Goal: Task Accomplishment & Management: Manage account settings

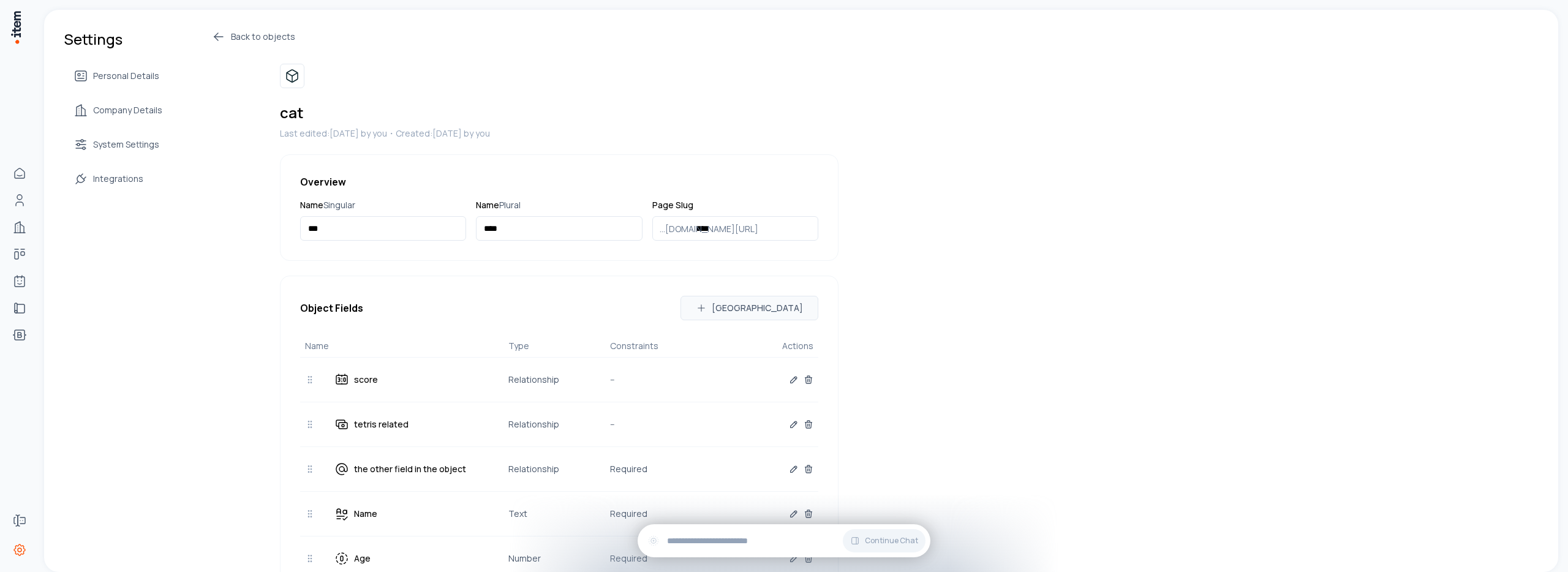
click at [211, 37] on icon at bounding box center [218, 36] width 15 height 15
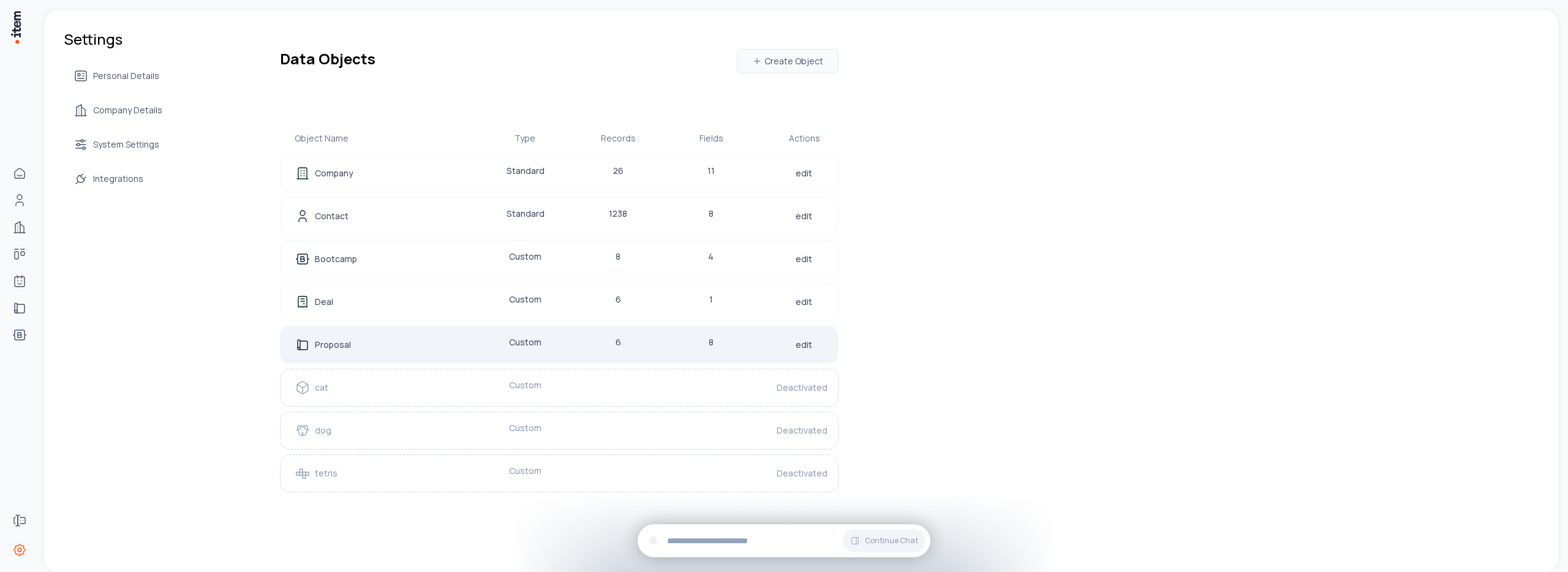
click at [330, 347] on p "Proposal" at bounding box center [333, 345] width 36 height 12
click at [330, 353] on div "Proposal Custom 6 8 edit" at bounding box center [560, 345] width 559 height 38
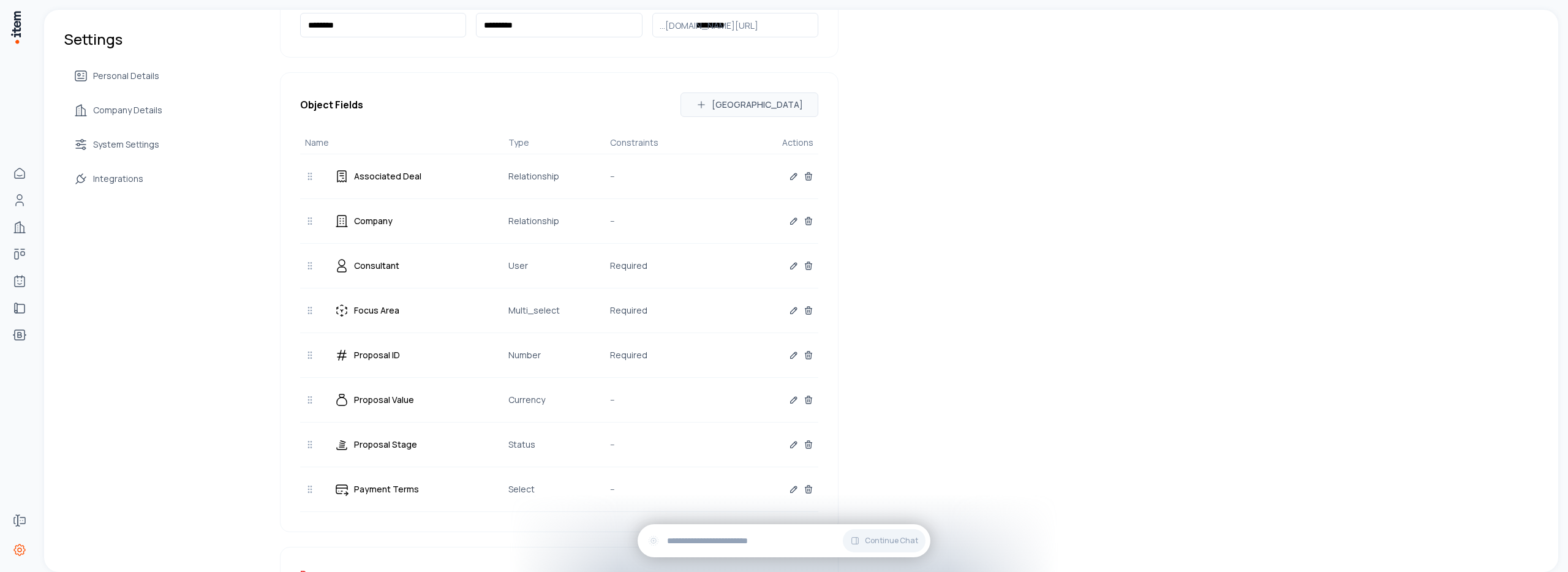
scroll to position [247, 0]
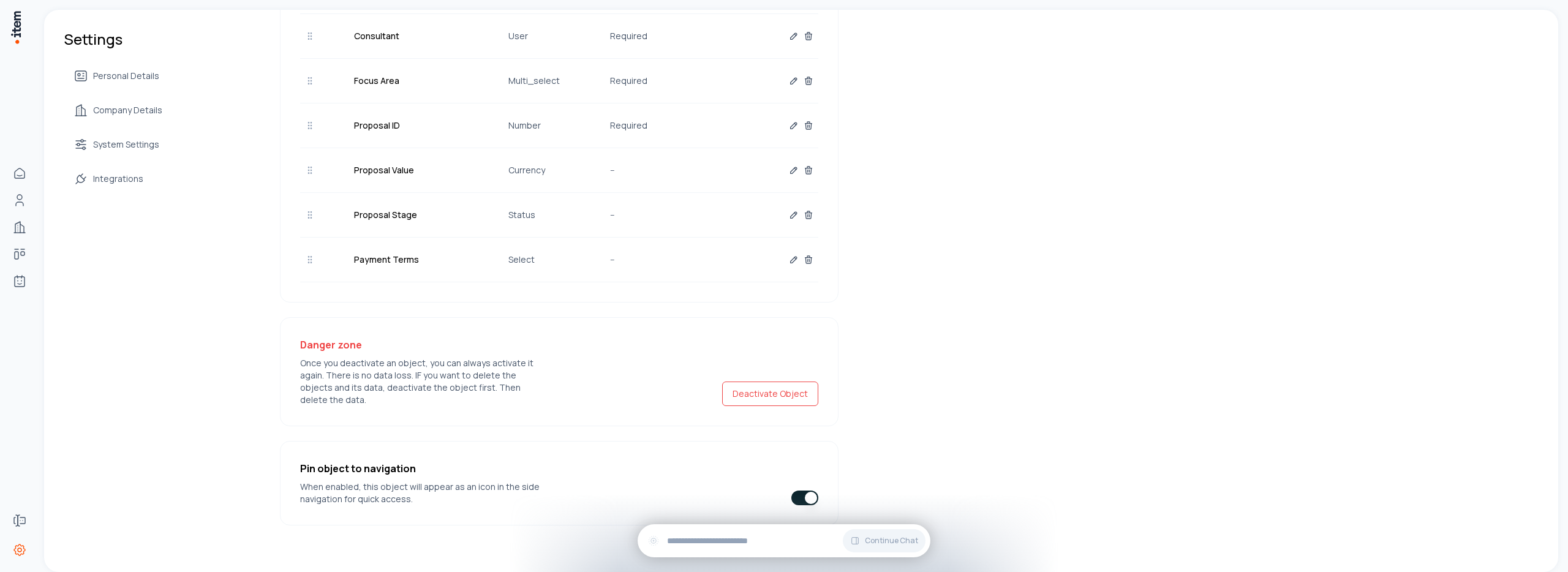
scroll to position [75, 0]
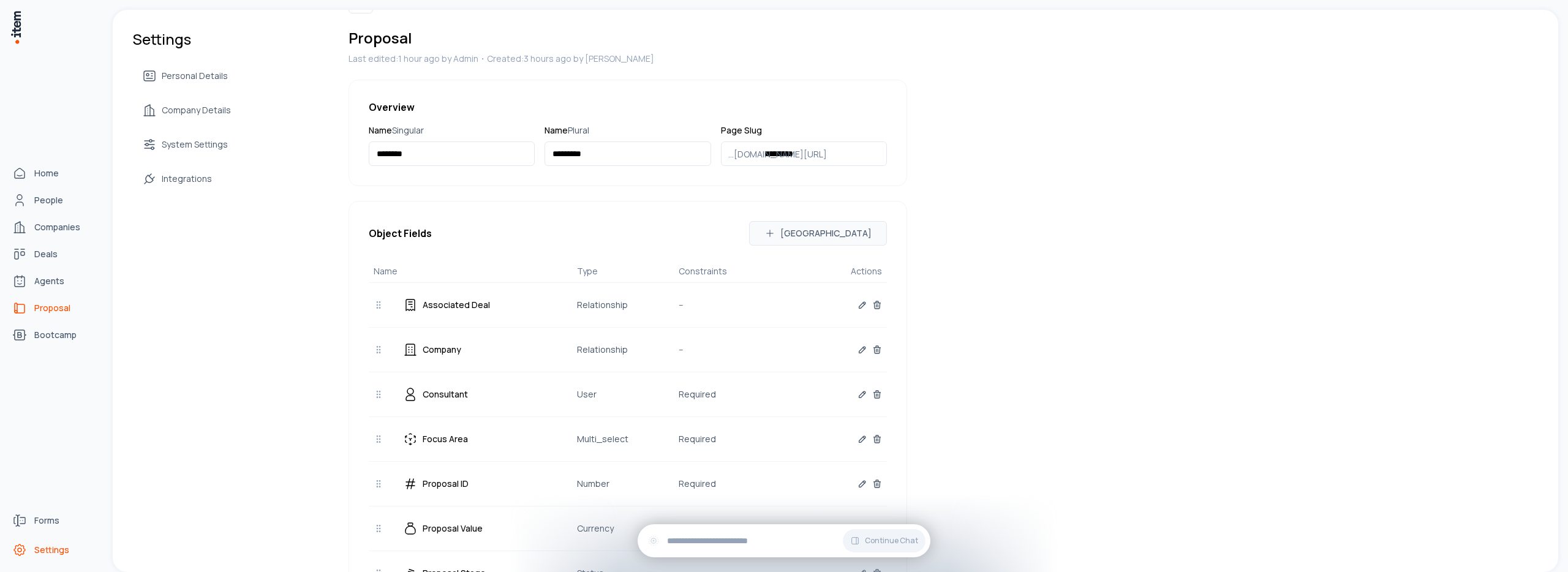
click at [16, 310] on icon "proposals" at bounding box center [19, 308] width 15 height 15
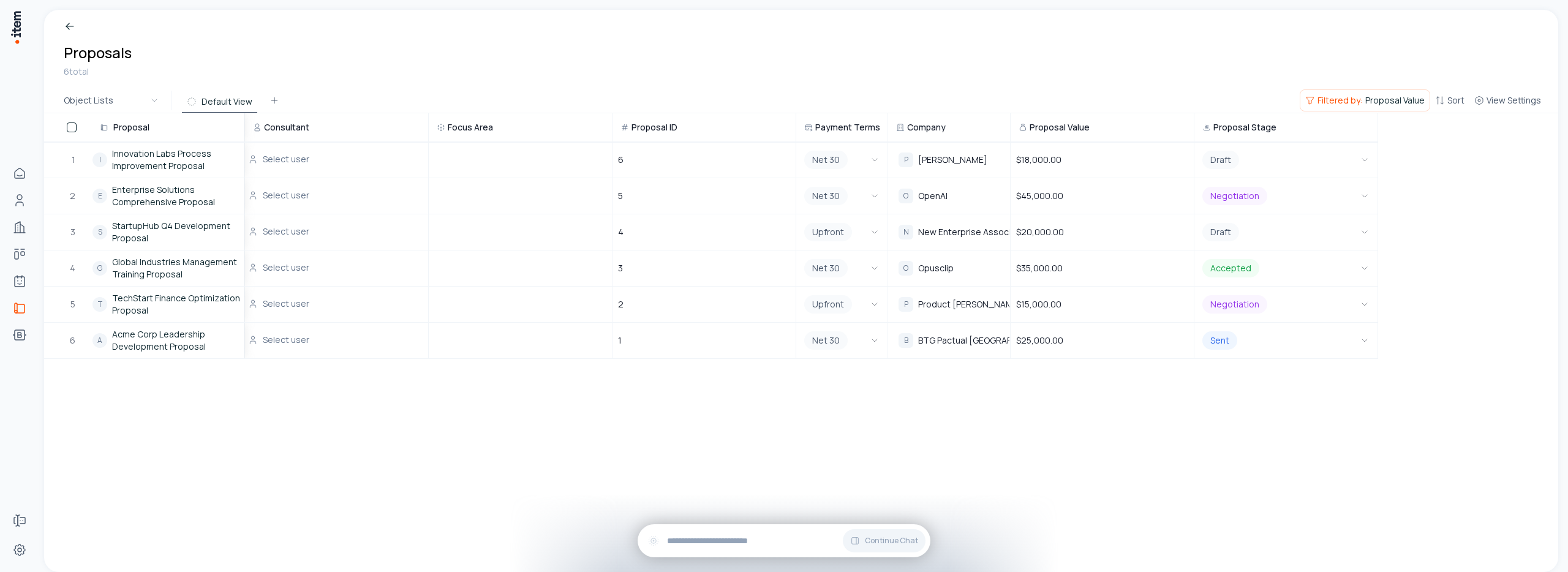
click at [623, 130] on tr "Proposal Consultant Focus Area Proposal ID Payment Terms Company Proposal Value…" at bounding box center [711, 127] width 1334 height 29
drag, startPoint x: 623, startPoint y: 130, endPoint x: 557, endPoint y: 131, distance: 66.0
click at [557, 131] on div "Focus Area" at bounding box center [526, 127] width 193 height 27
drag, startPoint x: 610, startPoint y: 127, endPoint x: 541, endPoint y: 130, distance: 69.1
click at [542, 130] on div "Focus Area" at bounding box center [520, 127] width 182 height 27
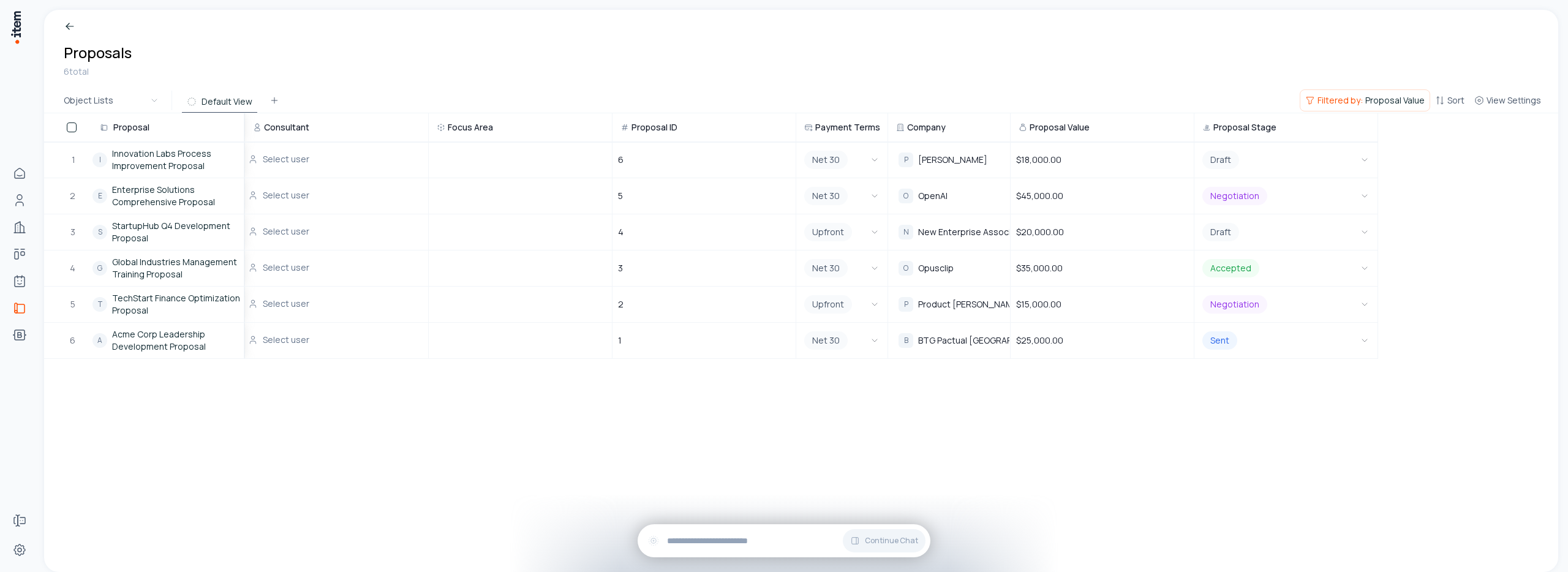
click at [612, 131] on th "Proposal ID" at bounding box center [704, 127] width 184 height 29
drag, startPoint x: 612, startPoint y: 132, endPoint x: 557, endPoint y: 131, distance: 55.0
click at [557, 131] on div "Focus Area" at bounding box center [520, 127] width 182 height 27
drag, startPoint x: 610, startPoint y: 130, endPoint x: 647, endPoint y: 130, distance: 37.0
click at [647, 130] on tr "Proposal Consultant Focus Area Proposal ID Payment Terms Company Proposal Value…" at bounding box center [711, 127] width 1334 height 29
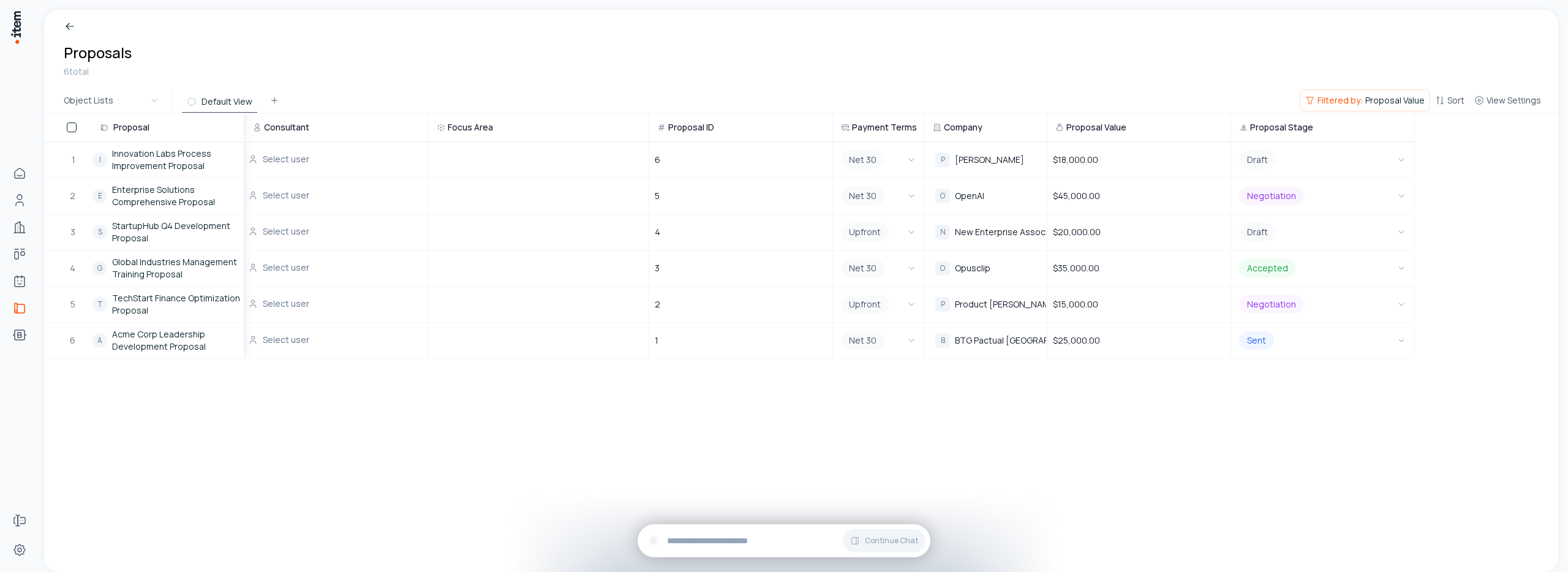
drag, startPoint x: 648, startPoint y: 130, endPoint x: 584, endPoint y: 130, distance: 64.0
click at [588, 130] on div "Focus Area" at bounding box center [539, 127] width 219 height 27
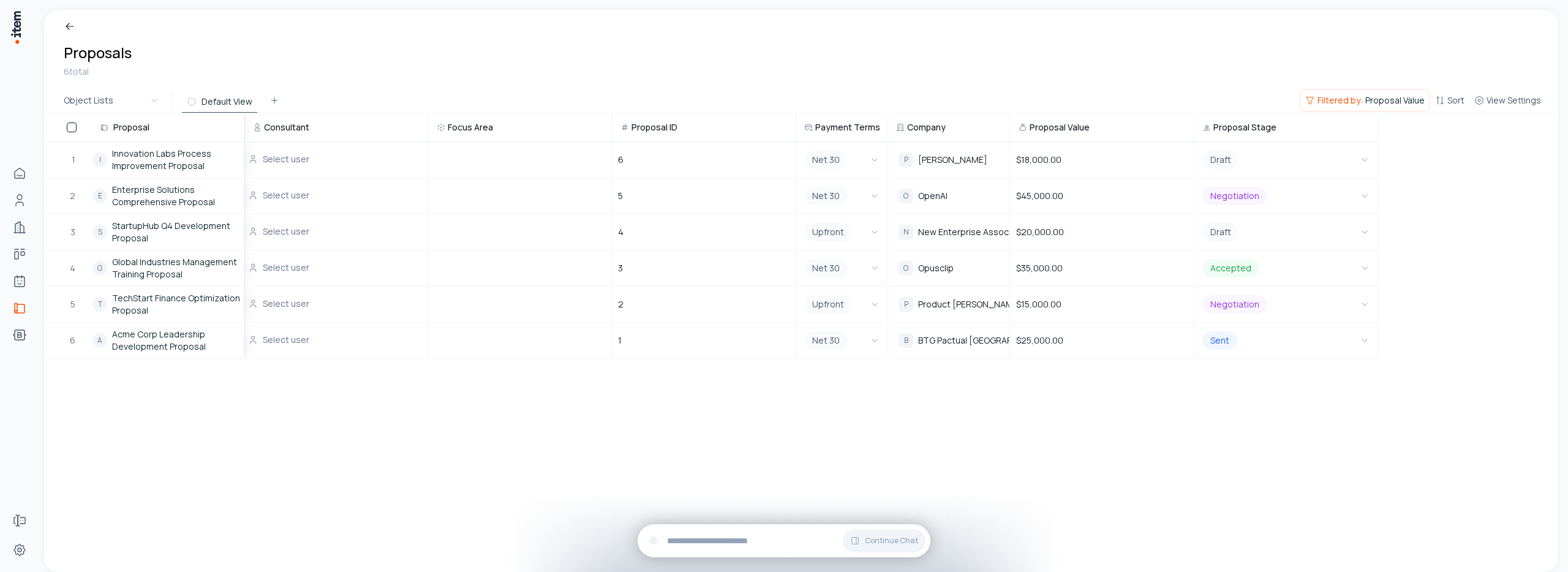
click at [612, 130] on th "Proposal ID" at bounding box center [704, 127] width 184 height 29
drag, startPoint x: 611, startPoint y: 129, endPoint x: 560, endPoint y: 128, distance: 51.0
click at [562, 127] on div "Focus Area" at bounding box center [520, 127] width 182 height 27
drag, startPoint x: 609, startPoint y: 130, endPoint x: 680, endPoint y: 130, distance: 71.0
click at [678, 130] on tr "Proposal Consultant Focus Area Proposal ID Payment Terms Company Proposal Value…" at bounding box center [711, 127] width 1334 height 29
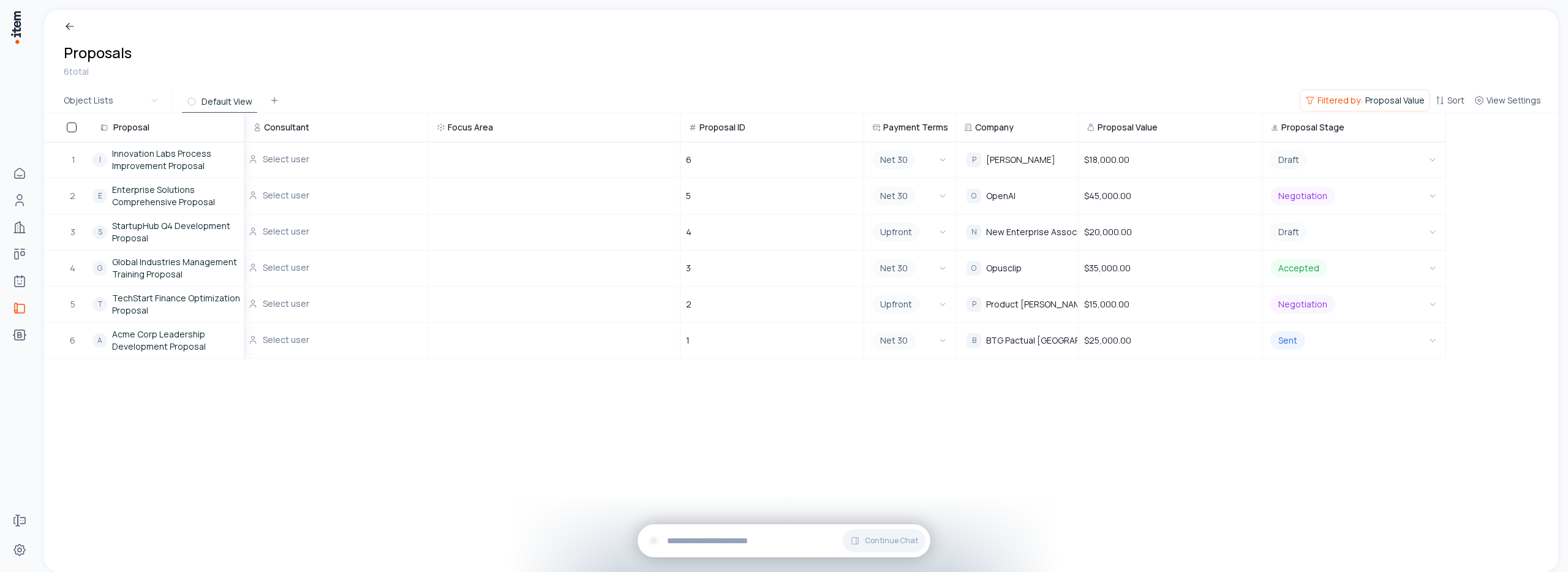
drag, startPoint x: 678, startPoint y: 133, endPoint x: 578, endPoint y: 136, distance: 100.0
click at [580, 135] on div "Focus Area" at bounding box center [554, 127] width 250 height 27
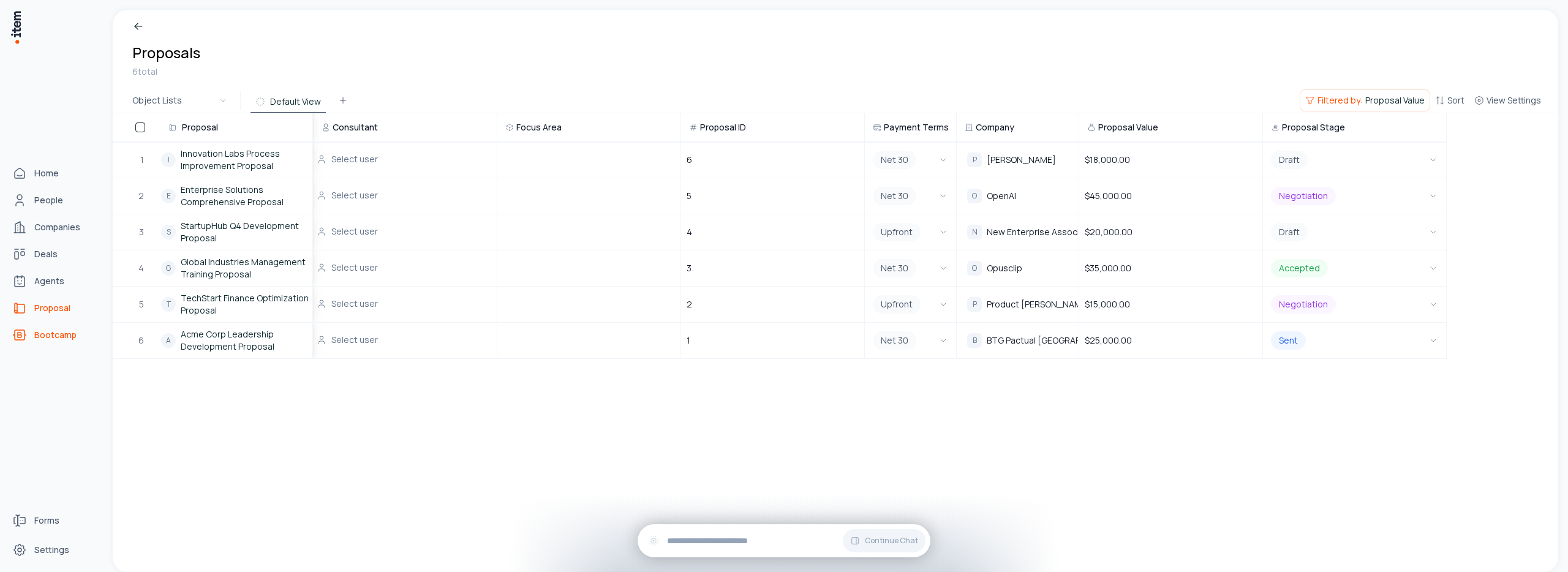
click at [23, 338] on icon "bootcamps" at bounding box center [19, 335] width 15 height 15
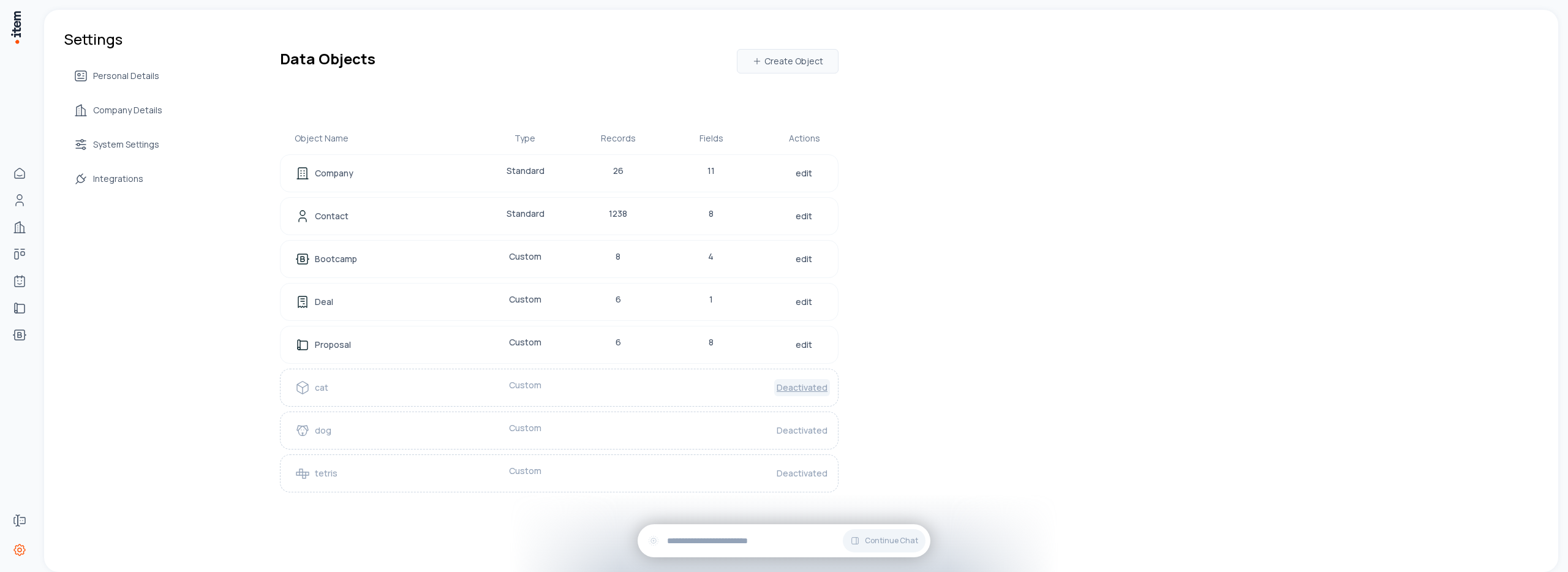
click at [793, 395] on link "Deactivated" at bounding box center [803, 388] width 56 height 17
click at [742, 295] on div "Deal Custom 6 1 edit" at bounding box center [560, 302] width 559 height 38
click at [435, 346] on div "Proposal" at bounding box center [373, 345] width 157 height 17
click at [415, 296] on div "Deal" at bounding box center [373, 302] width 157 height 17
click at [801, 347] on link "edit" at bounding box center [804, 345] width 22 height 17
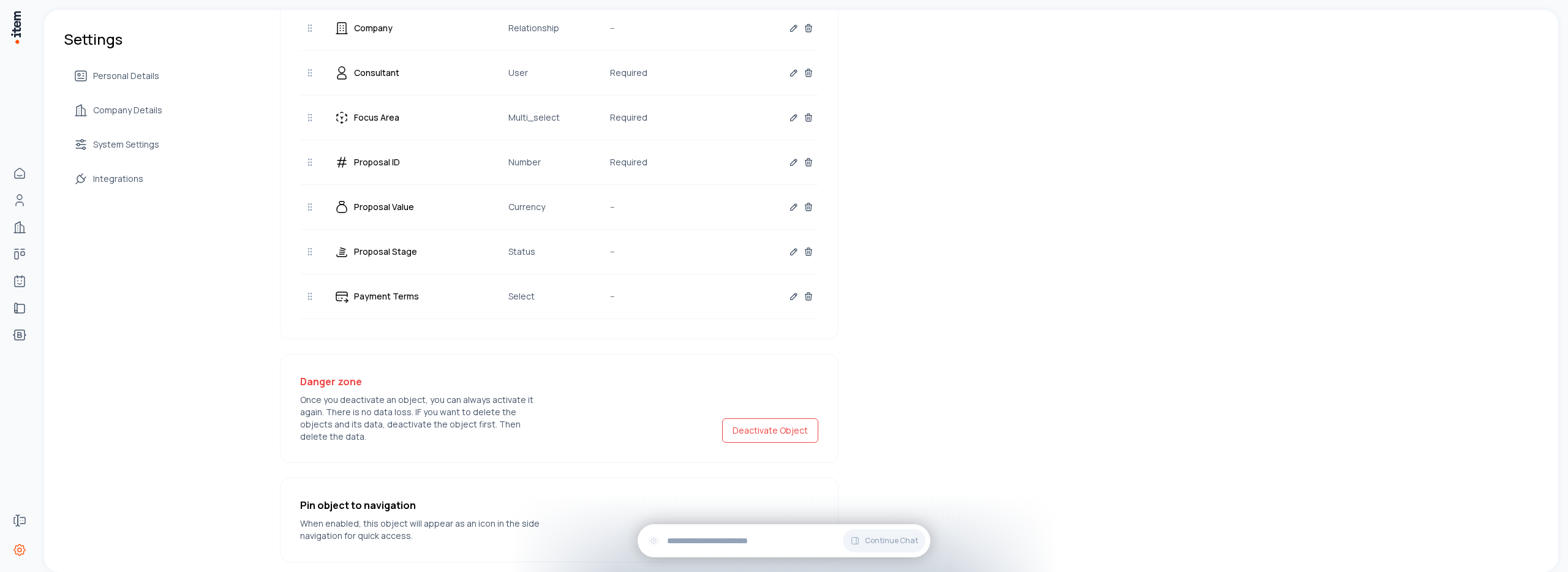
scroll to position [386, 0]
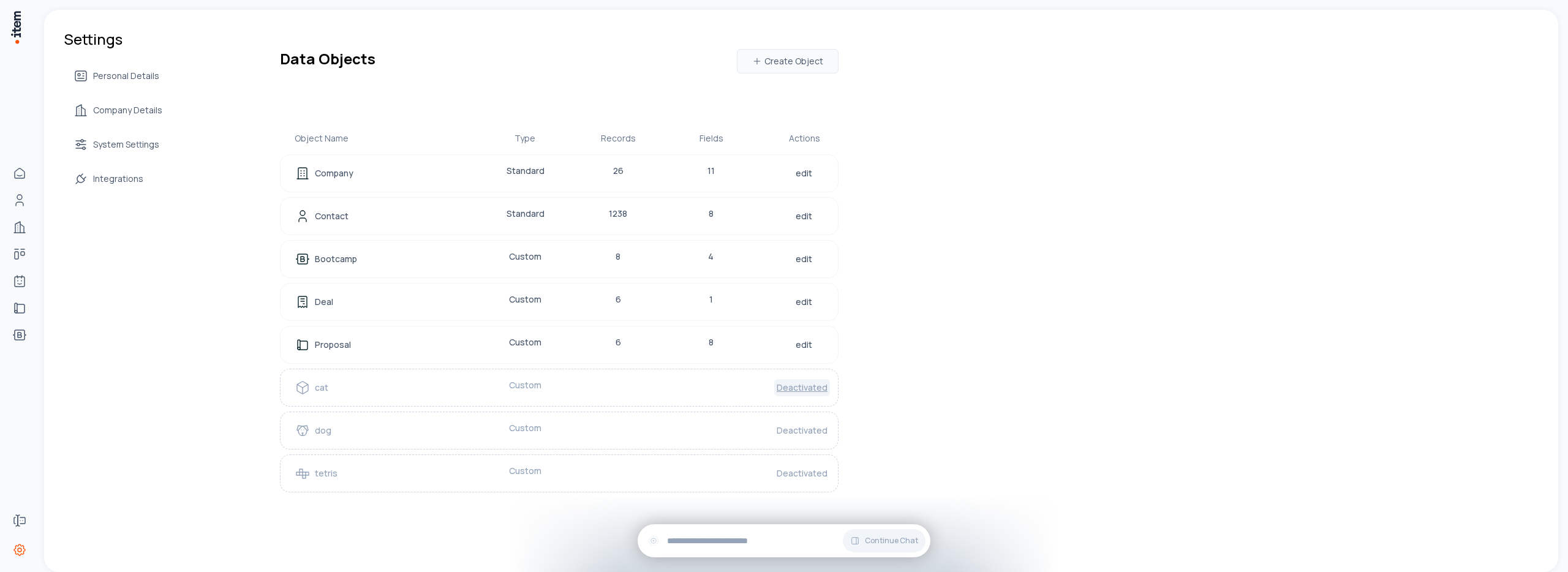
click at [786, 390] on link "Deactivated" at bounding box center [803, 388] width 56 height 17
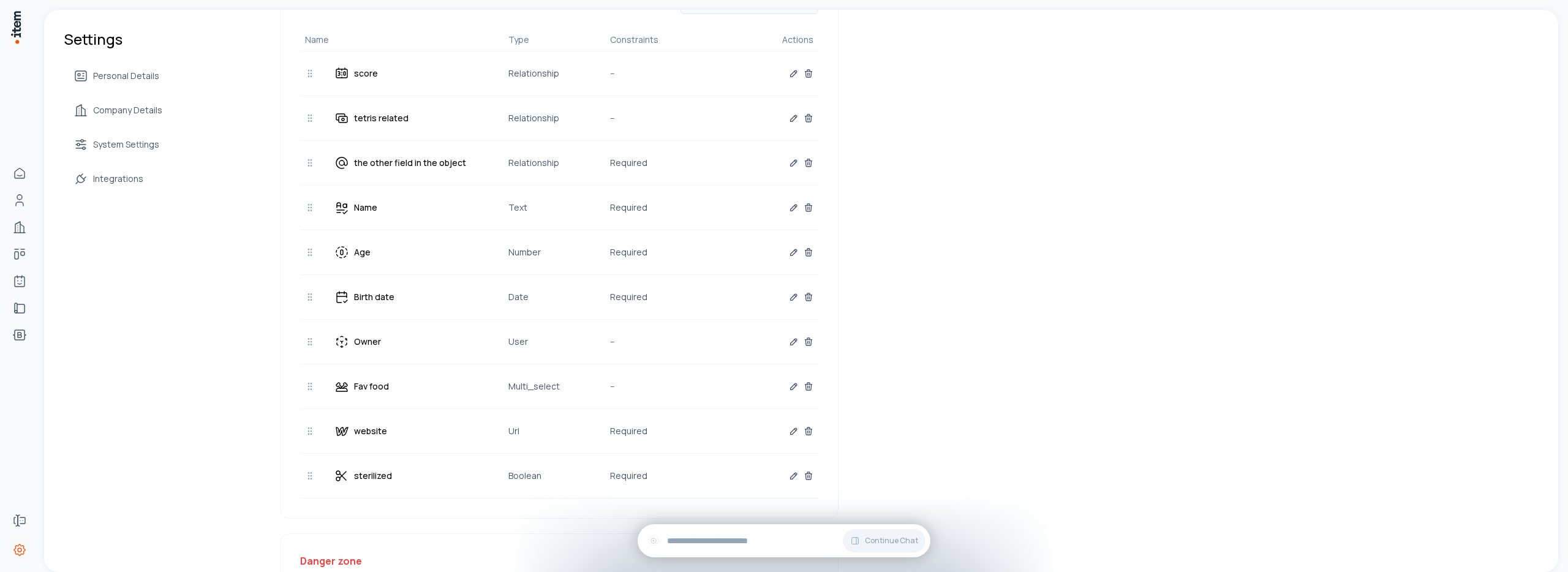
scroll to position [321, 0]
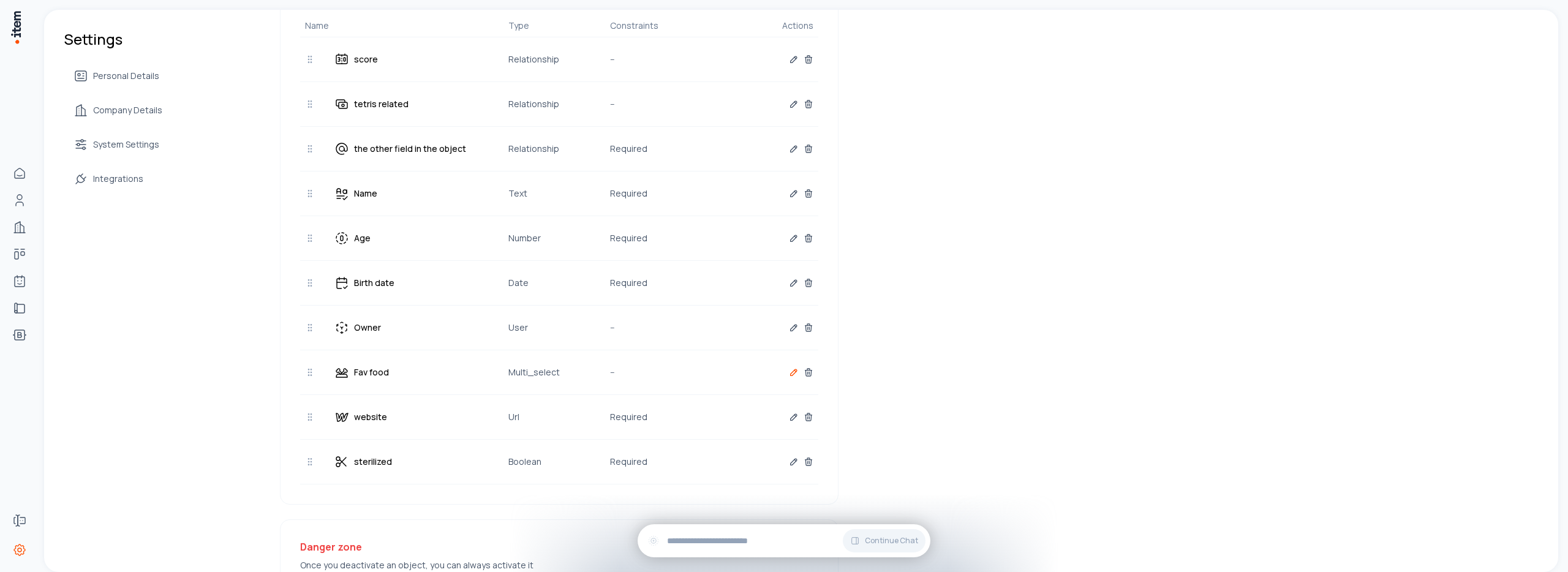
click at [789, 378] on button "button" at bounding box center [794, 373] width 10 height 25
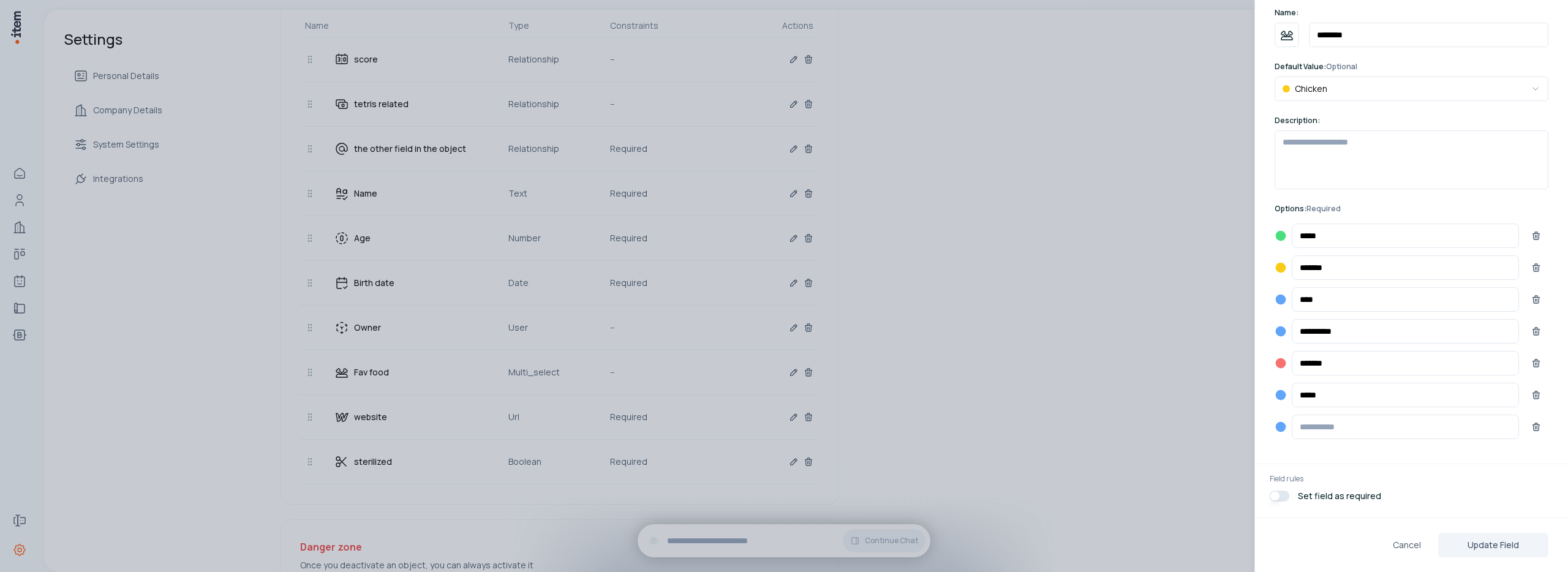
scroll to position [135, 0]
click at [1341, 429] on input at bounding box center [1405, 427] width 227 height 25
type input "****"
click at [1434, 461] on input at bounding box center [1405, 459] width 227 height 25
type input "*****"
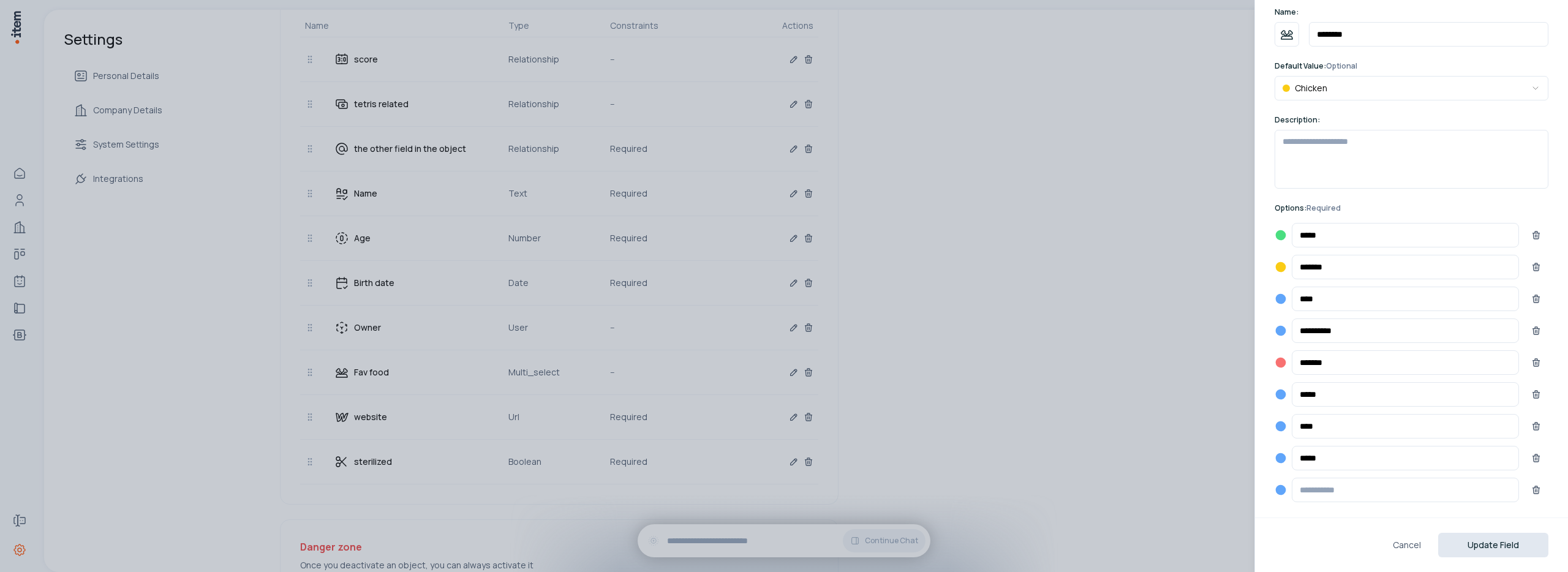
click at [1484, 547] on button "Update Field" at bounding box center [1493, 546] width 110 height 25
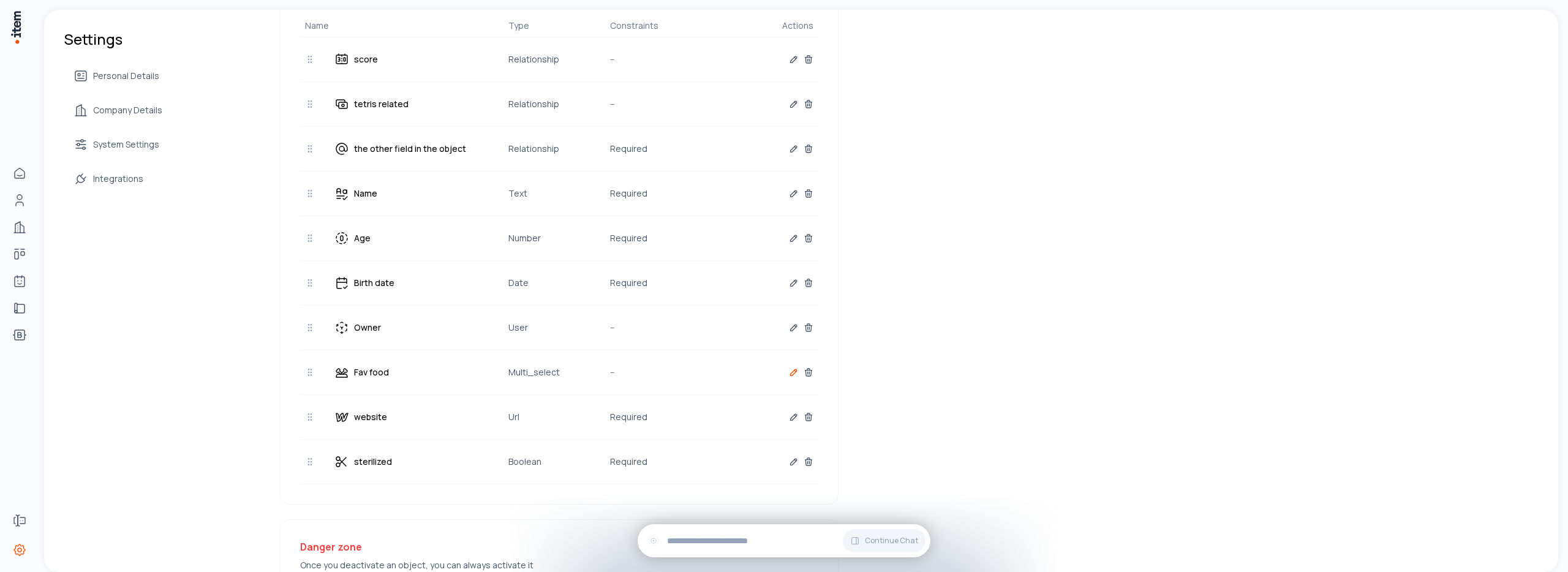
click at [789, 373] on icon "button" at bounding box center [794, 373] width 10 height 10
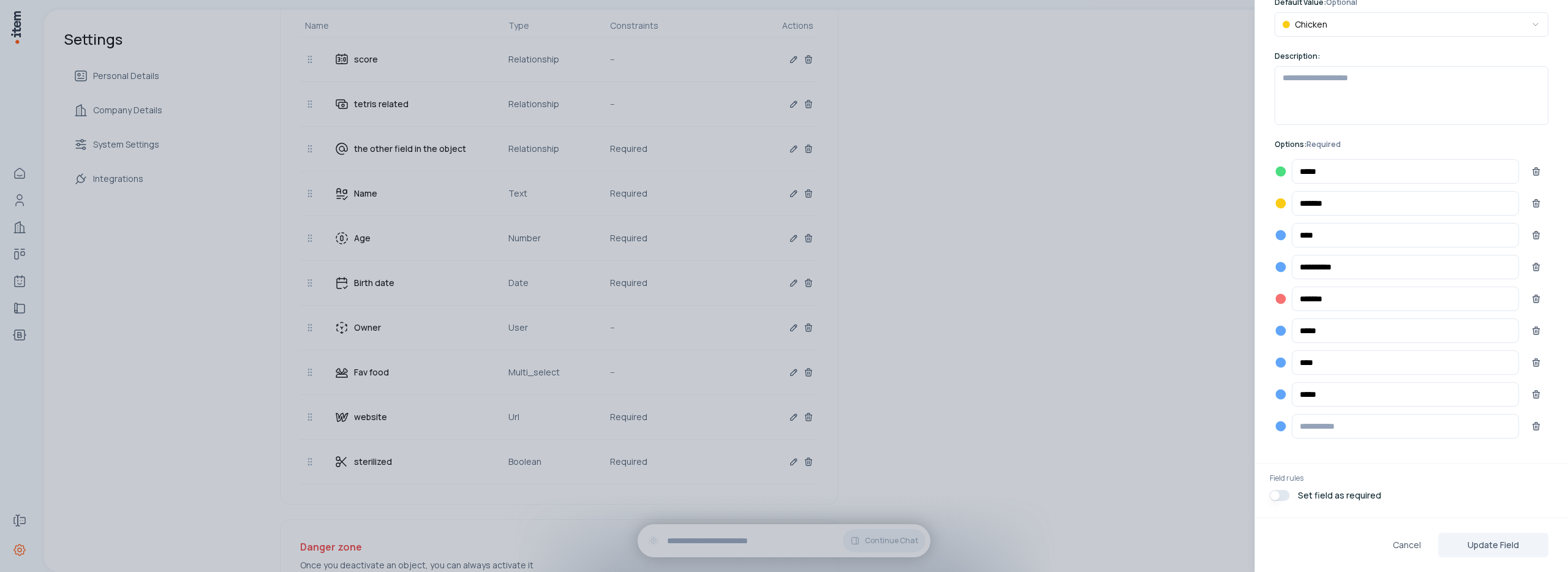
click at [1114, 368] on div at bounding box center [784, 286] width 1568 height 572
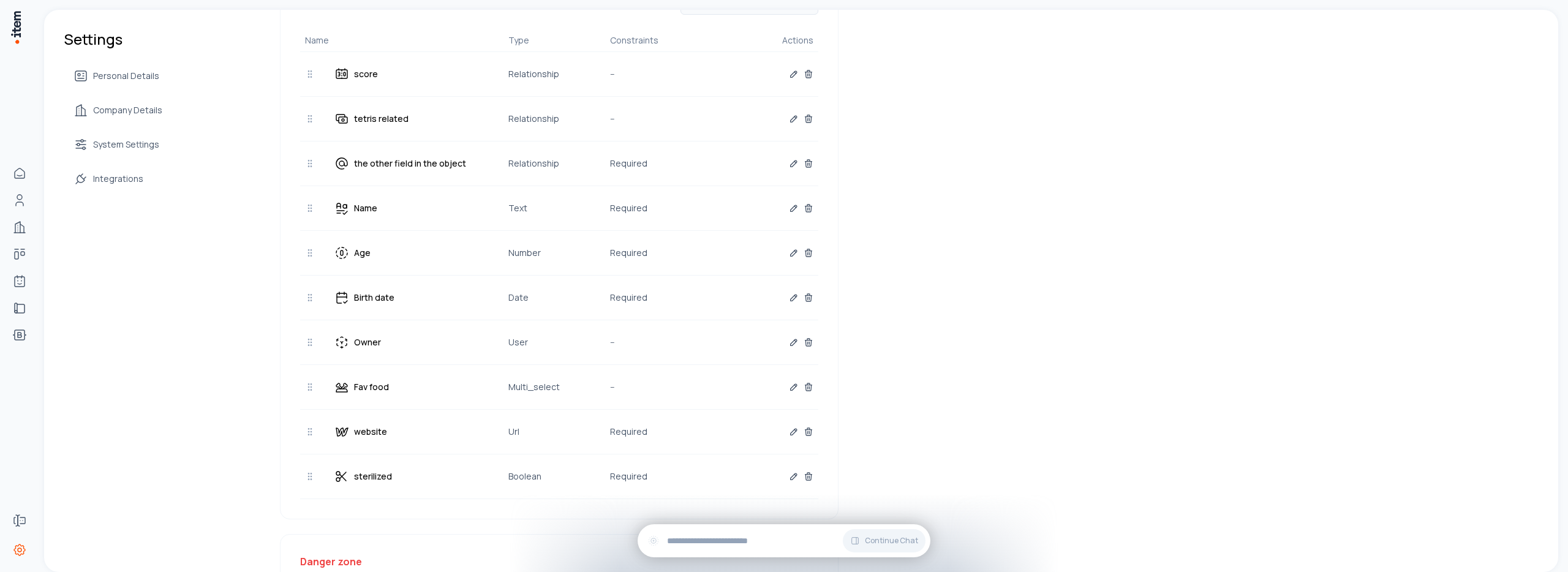
scroll to position [307, 0]
click at [803, 387] on icon at bounding box center [808, 386] width 10 height 10
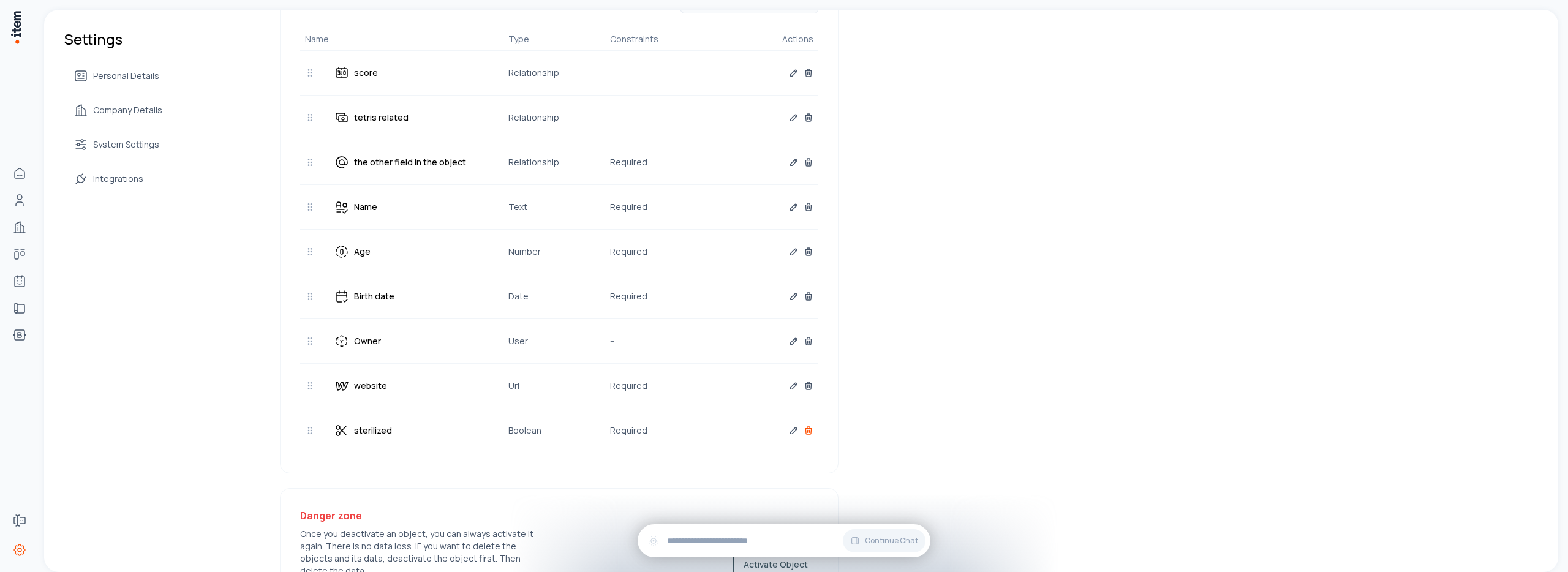
click at [807, 427] on icon at bounding box center [808, 428] width 2 height 2
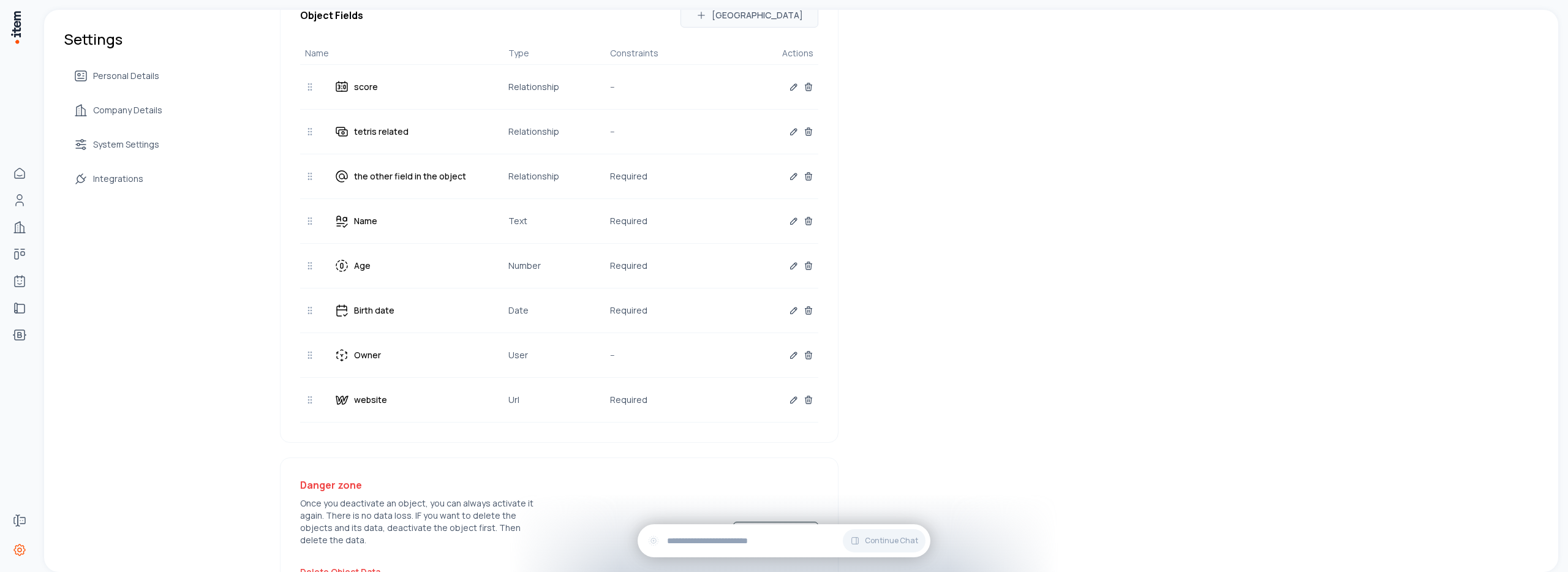
scroll to position [76, 0]
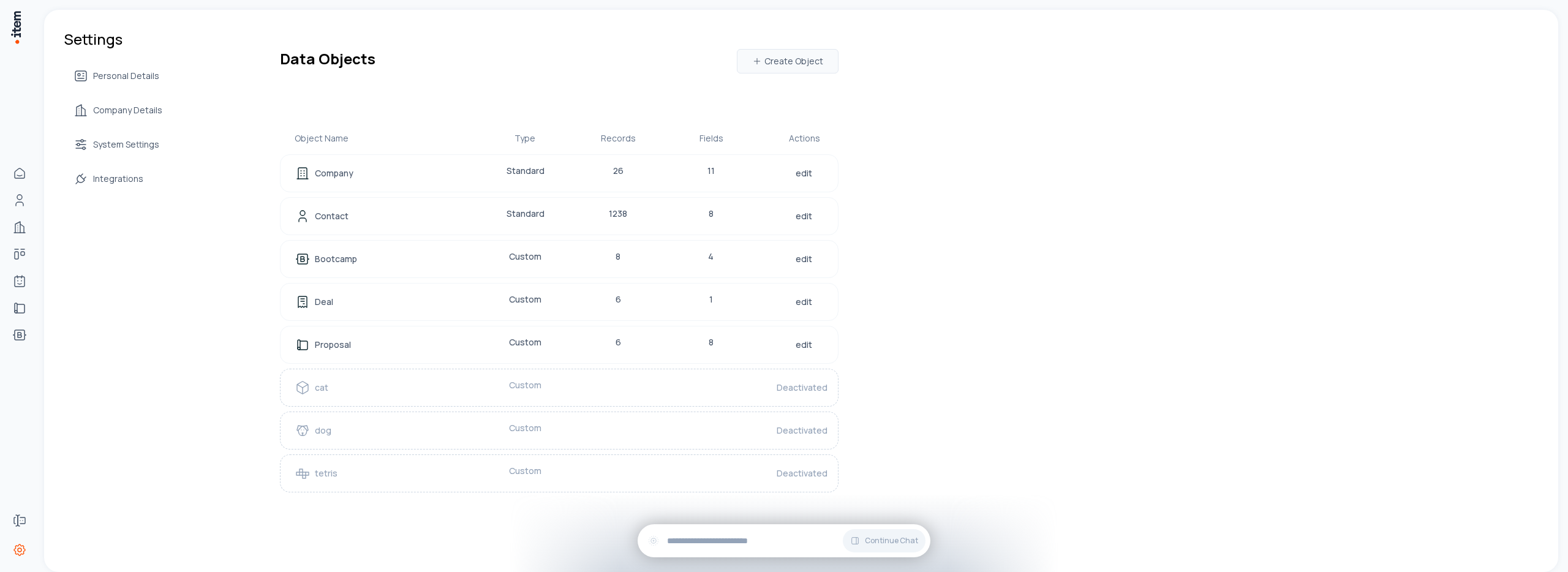
click at [397, 350] on div "Proposal" at bounding box center [373, 345] width 157 height 17
click at [193, 296] on div "Settings Personal Details Company Details System Settings Integrations Data Obj…" at bounding box center [801, 286] width 1514 height 551
